Goal: Book appointment/travel/reservation

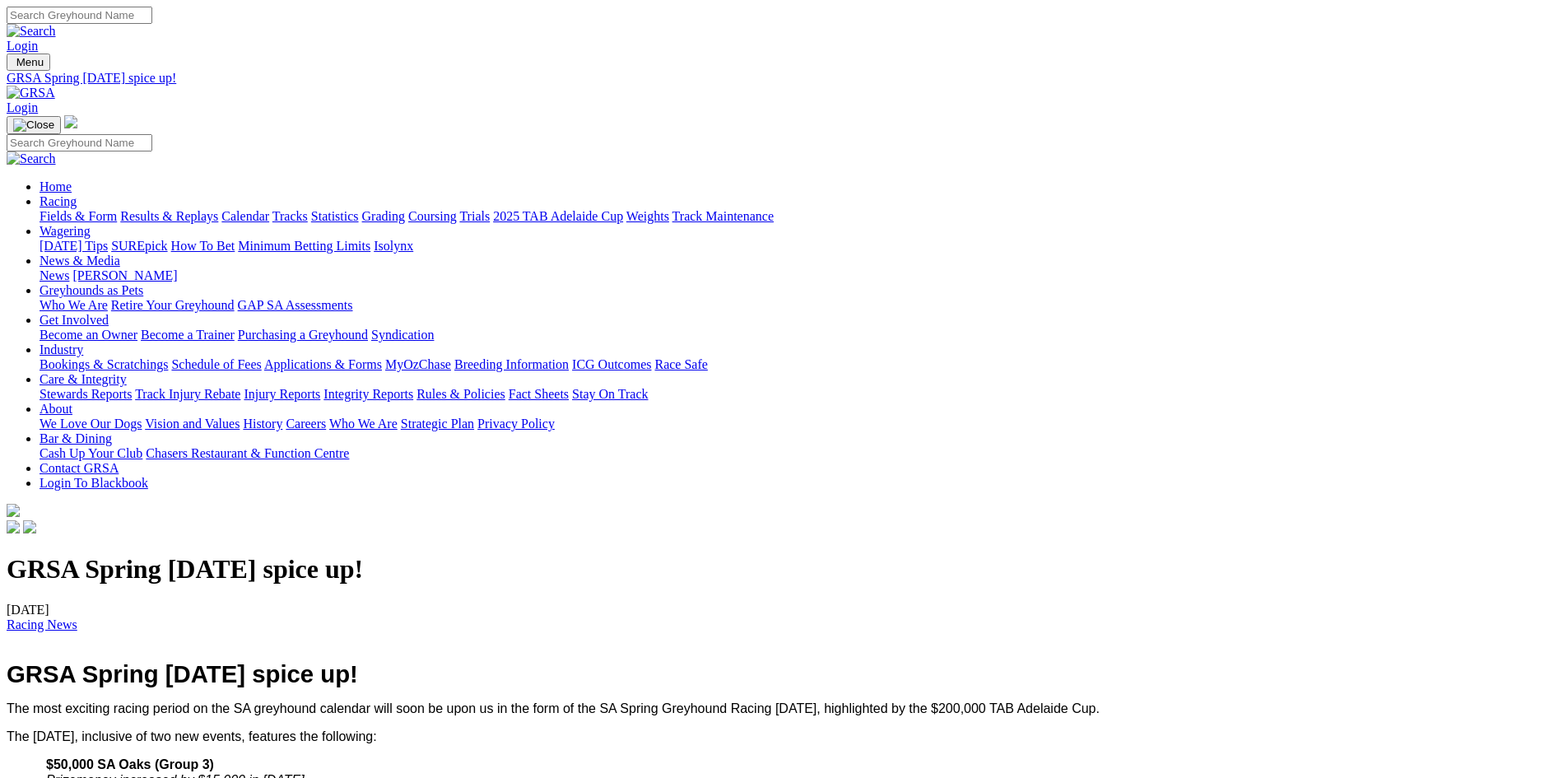
click at [55, 85] on link at bounding box center [31, 92] width 49 height 14
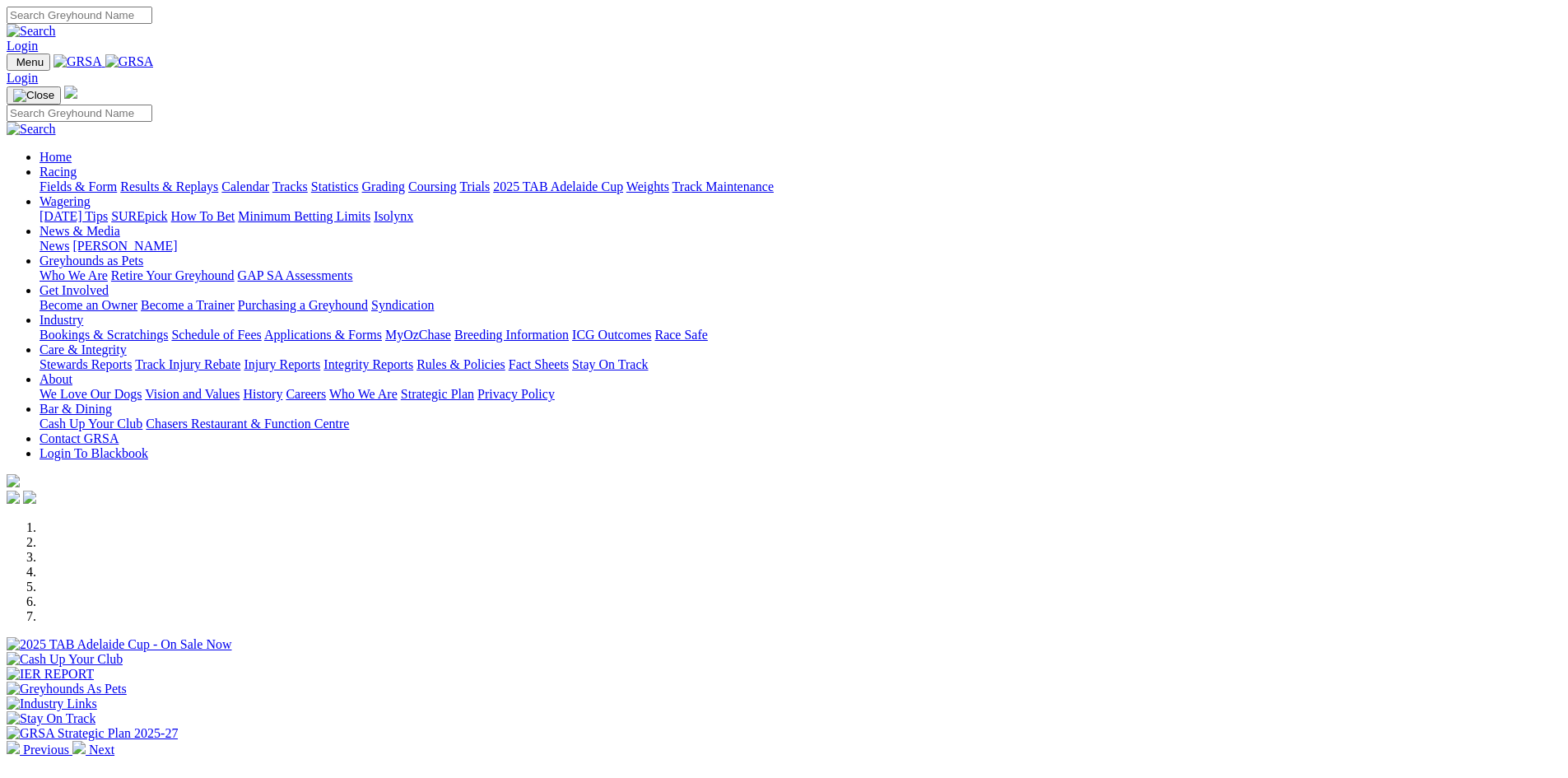
click at [493, 653] on div at bounding box center [784, 653] width 1555 height 0
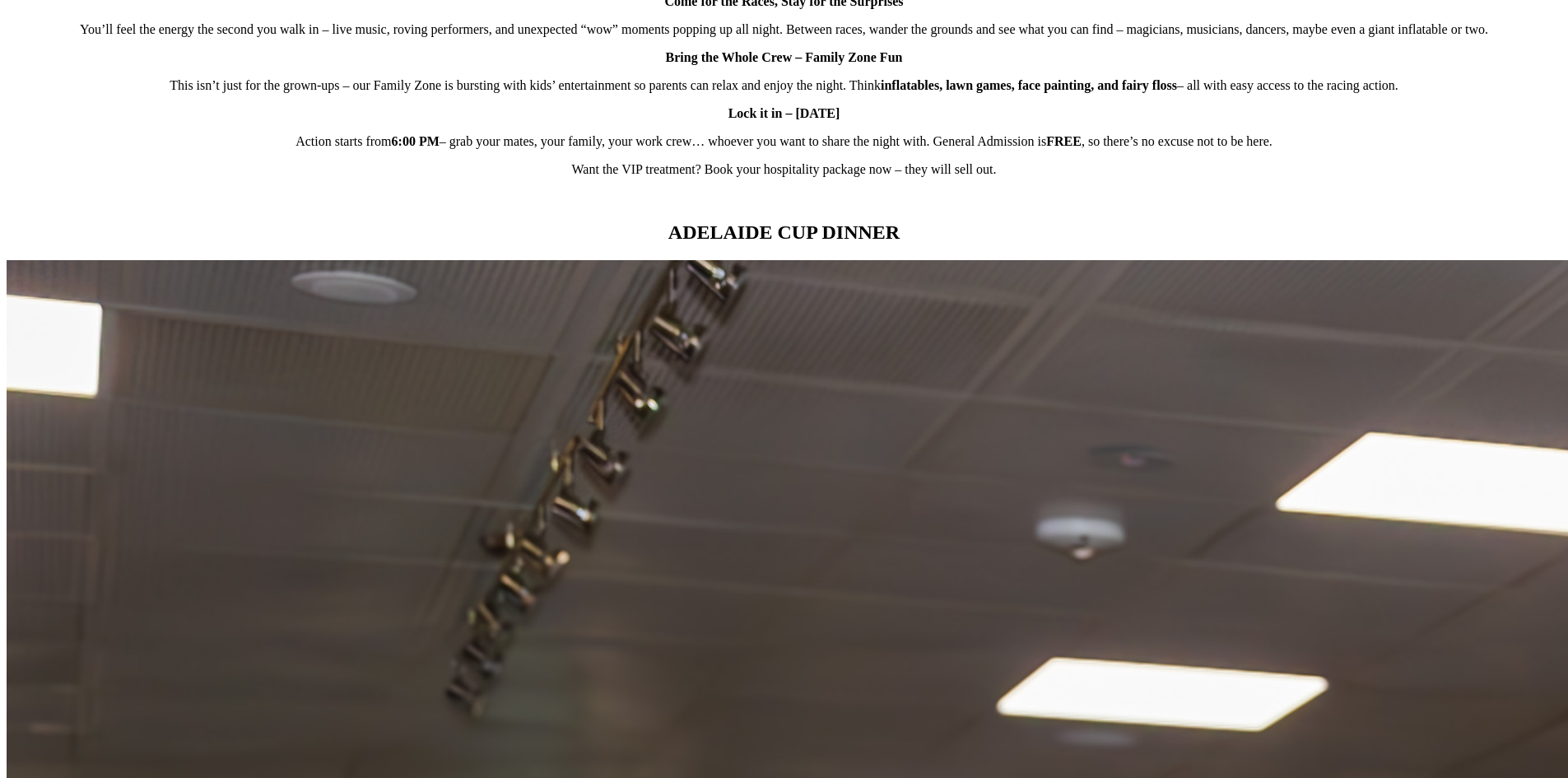
scroll to position [1592, 0]
